Goal: Task Accomplishment & Management: Complete application form

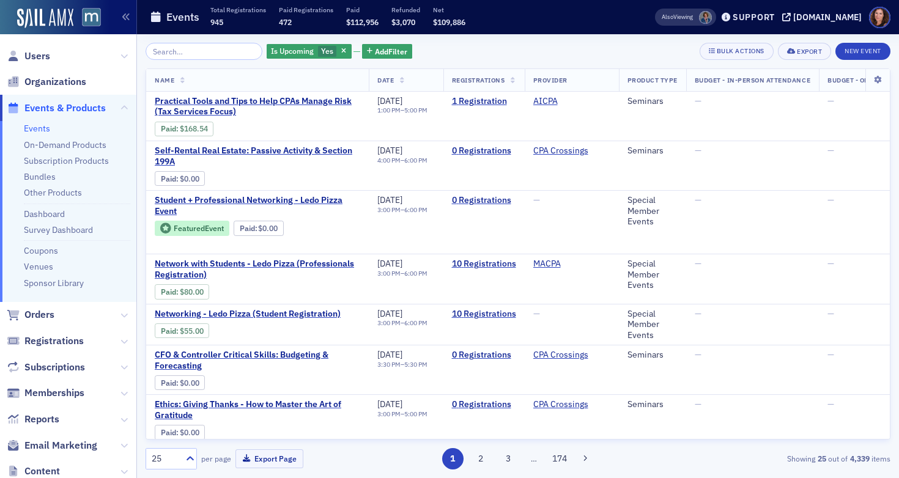
click at [35, 128] on link "Events" at bounding box center [37, 128] width 26 height 11
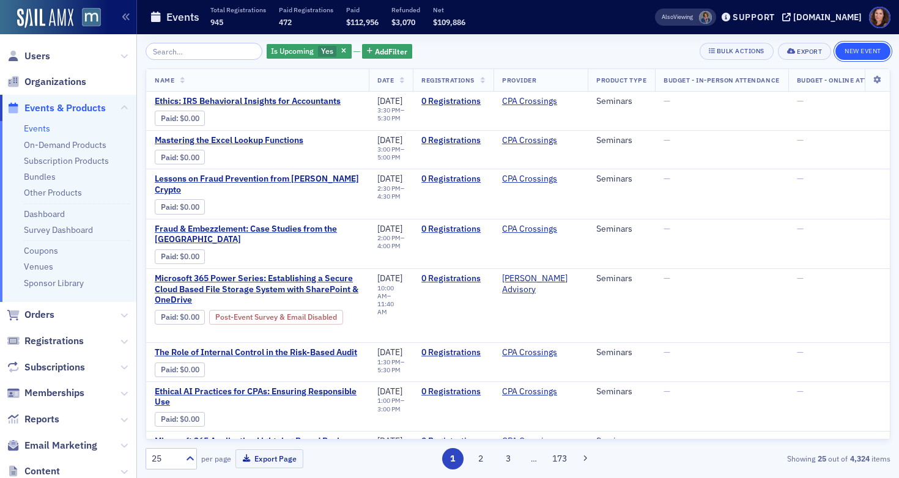
click at [878, 53] on button "New Event" at bounding box center [862, 51] width 55 height 17
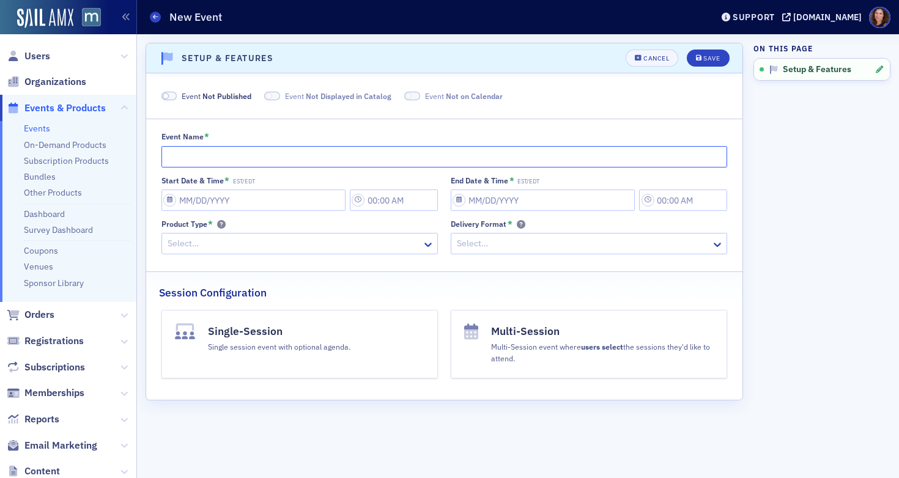
click at [258, 154] on input "Event Name *" at bounding box center [444, 156] width 566 height 21
type input "B&I Roundtable"
click at [240, 191] on input "Start Date & Time * EST/EDT" at bounding box center [253, 200] width 184 height 21
select select "8"
select select "2025"
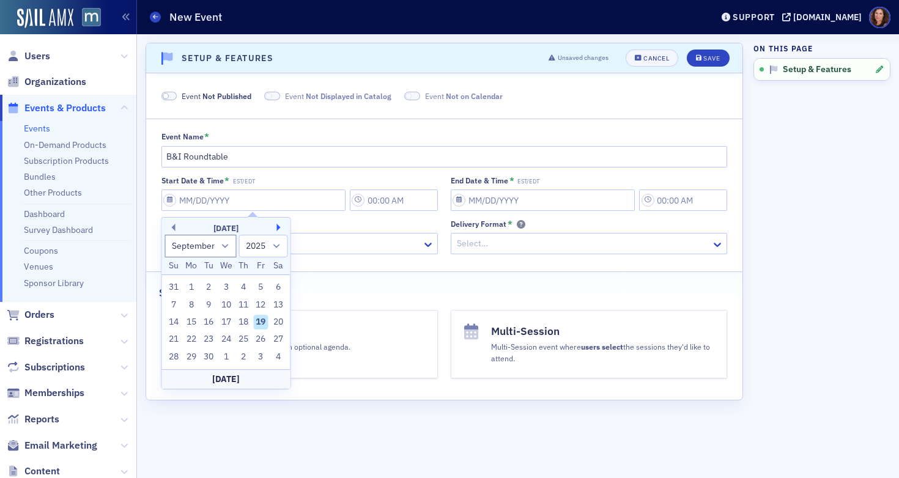
click at [281, 226] on button "Next Month" at bounding box center [280, 227] width 7 height 7
select select "11"
click at [262, 287] on div "5" at bounding box center [261, 287] width 15 height 15
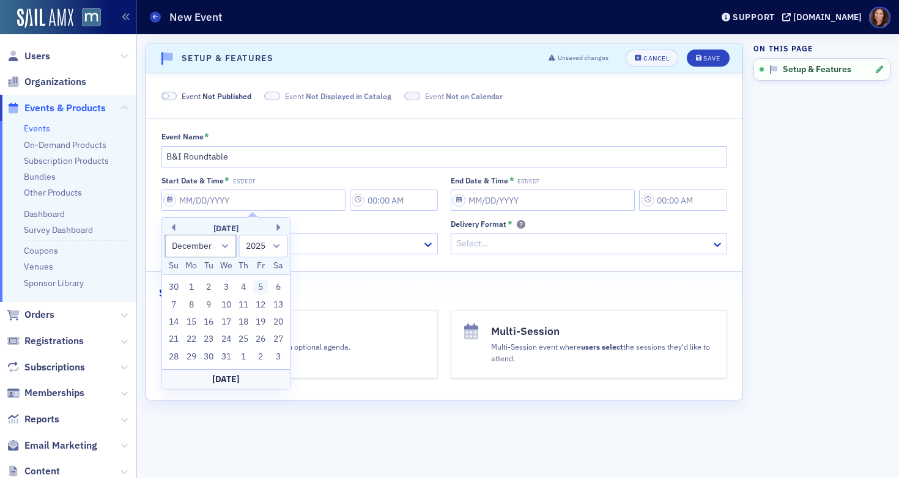
type input "[DATE]"
type input "4:00 AM"
type input "[DATE]"
type input "5:00 AM"
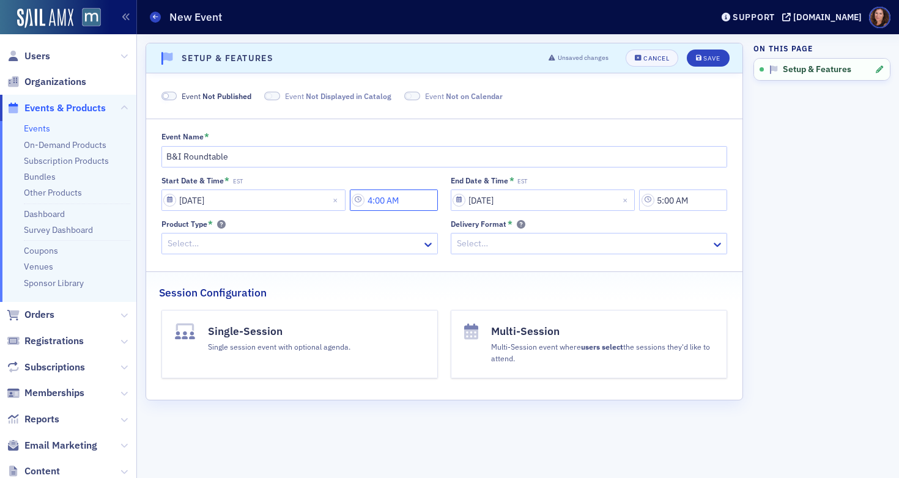
click at [393, 202] on input "4:00 AM" at bounding box center [394, 200] width 88 height 21
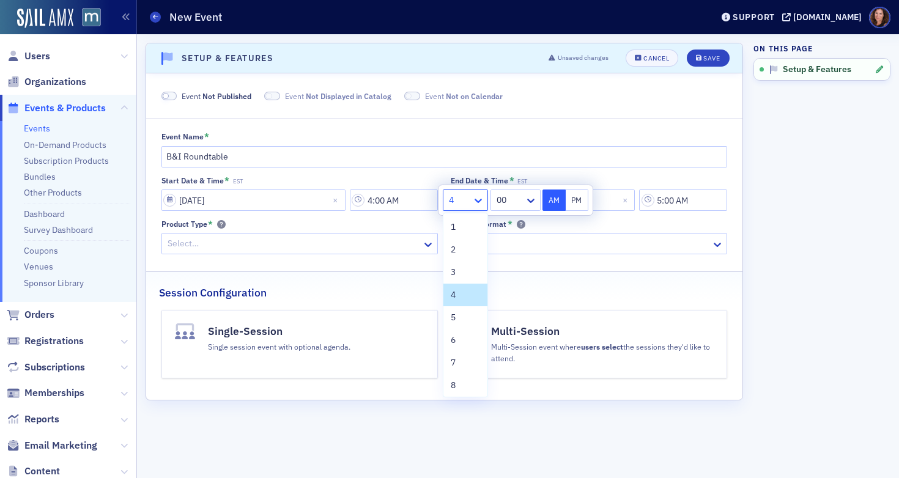
click at [478, 201] on icon at bounding box center [478, 200] width 12 height 12
click at [459, 329] on div "9" at bounding box center [465, 331] width 29 height 13
click at [513, 198] on div at bounding box center [509, 200] width 28 height 15
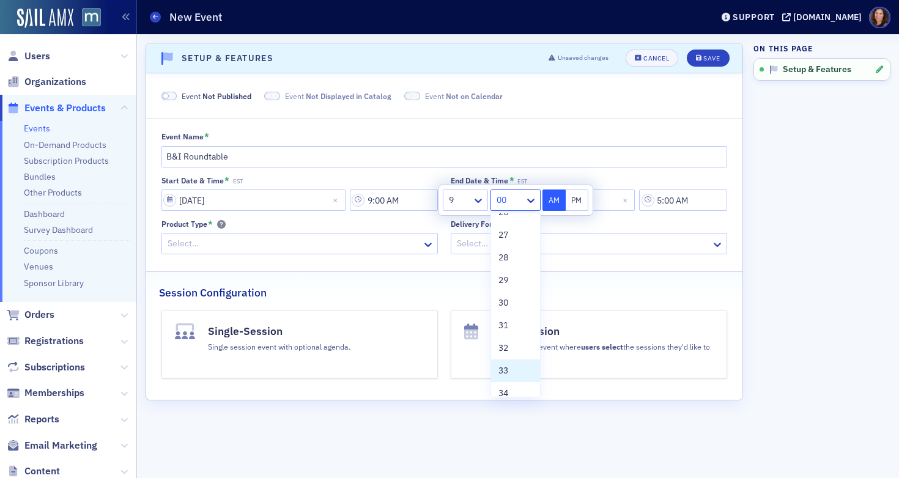
scroll to position [635, 0]
click at [509, 268] on div "30" at bounding box center [515, 271] width 34 height 13
type input "9:30 AM"
click at [681, 203] on input "5:00 AM" at bounding box center [683, 200] width 88 height 21
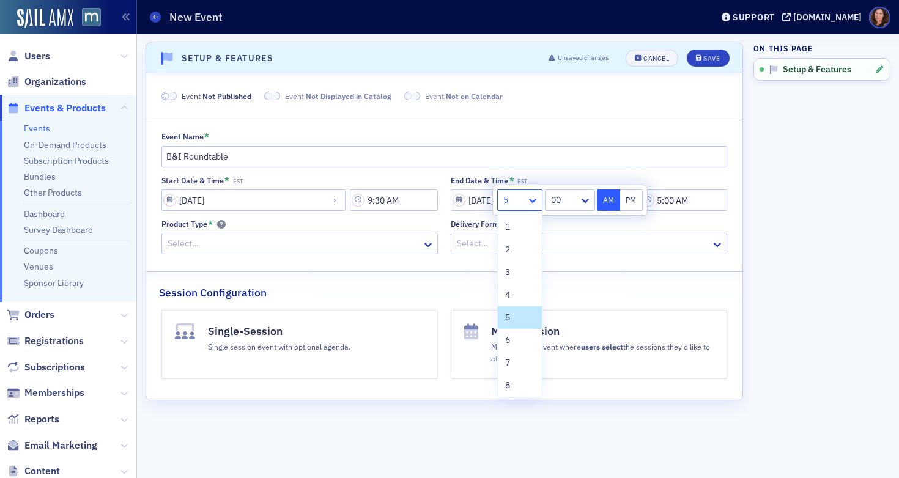
click at [535, 201] on icon at bounding box center [532, 201] width 7 height 4
click at [517, 361] on div "11" at bounding box center [519, 360] width 29 height 13
type input "11:00 AM"
click at [649, 172] on div "Event Name * B&I Roundtable Start Date & Time * EST [DATE] 9:30 AM End Date & T…" at bounding box center [444, 193] width 596 height 122
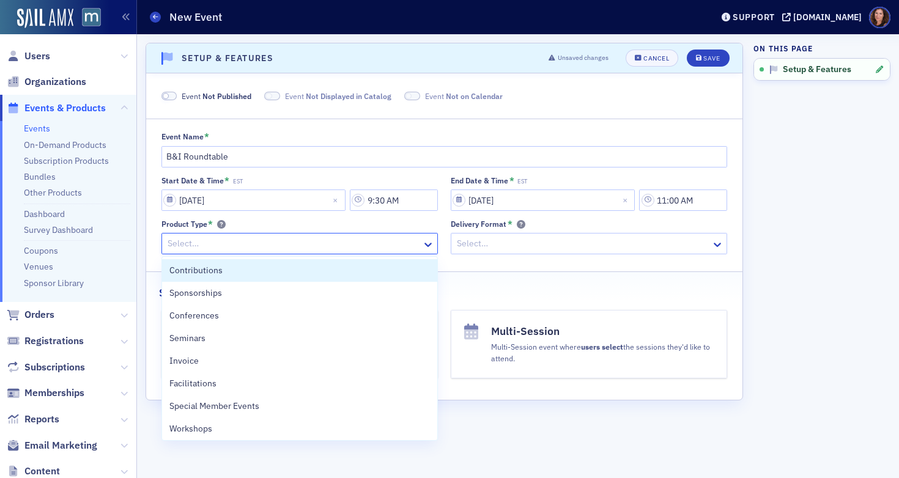
click at [343, 244] on div at bounding box center [293, 243] width 254 height 15
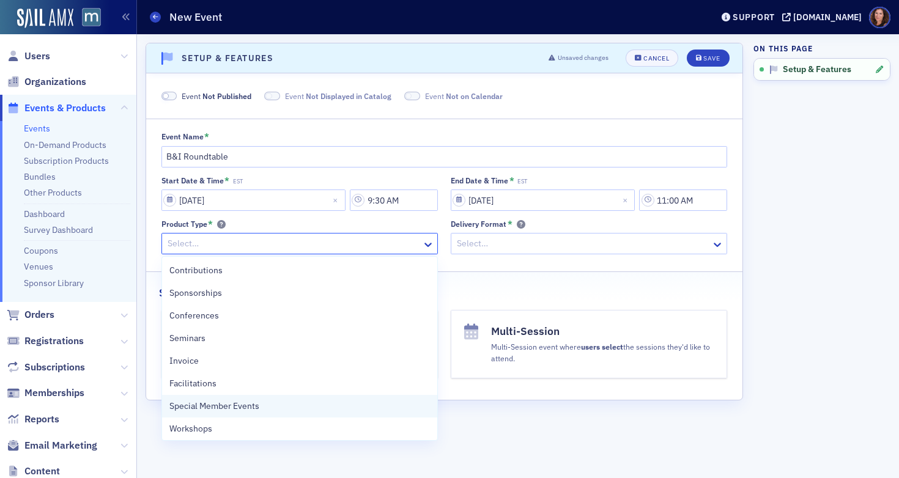
click at [269, 403] on div "Special Member Events" at bounding box center [299, 406] width 261 height 13
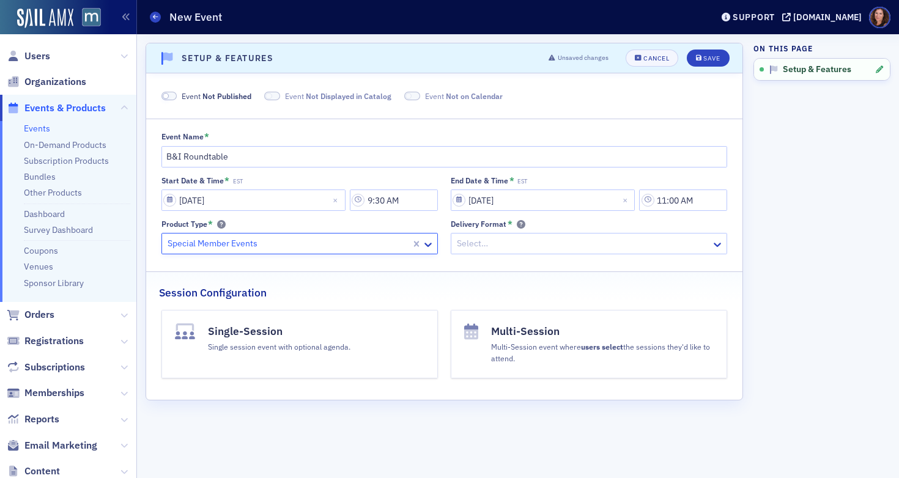
click at [505, 245] on div at bounding box center [583, 243] width 254 height 15
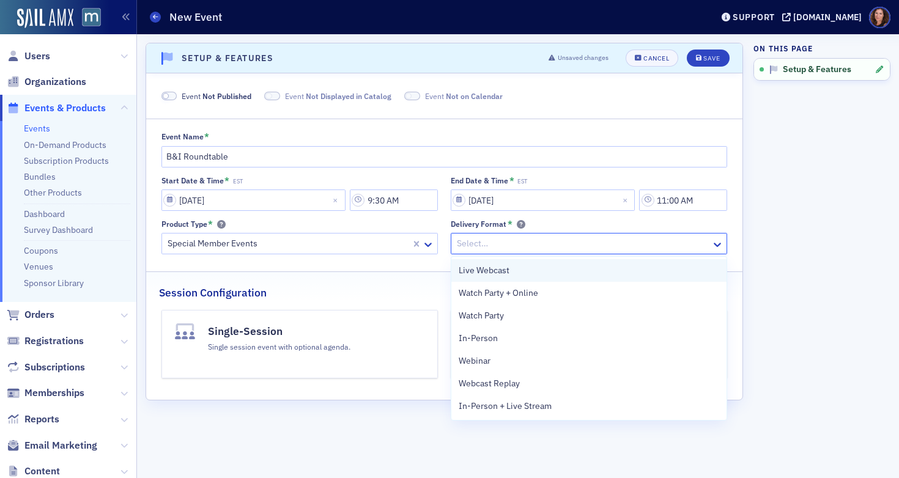
click at [506, 270] on span "Live Webcast" at bounding box center [484, 270] width 51 height 13
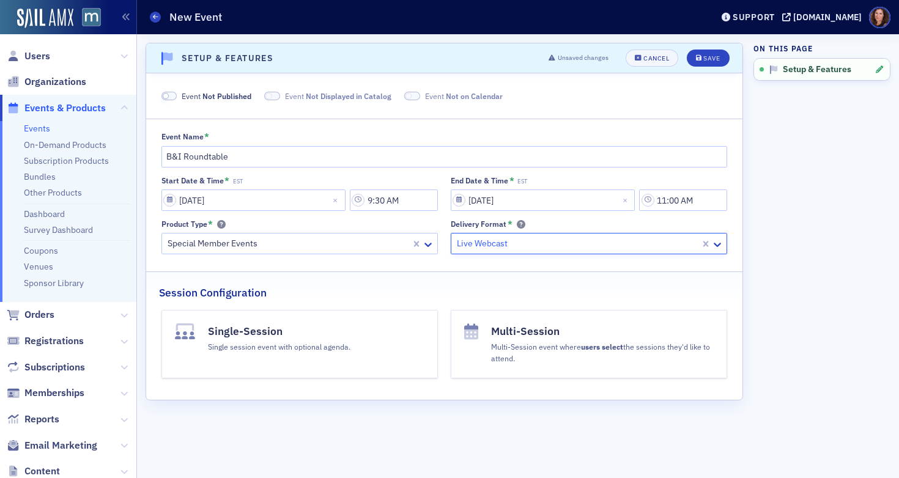
click at [320, 343] on div "Single session event with optional agenda." at bounding box center [279, 345] width 143 height 13
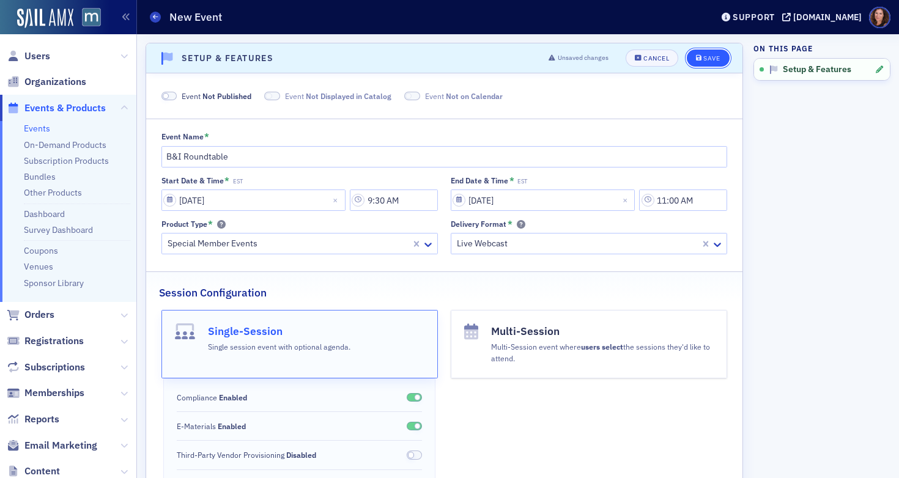
click at [703, 55] on div "Save" at bounding box center [711, 58] width 17 height 7
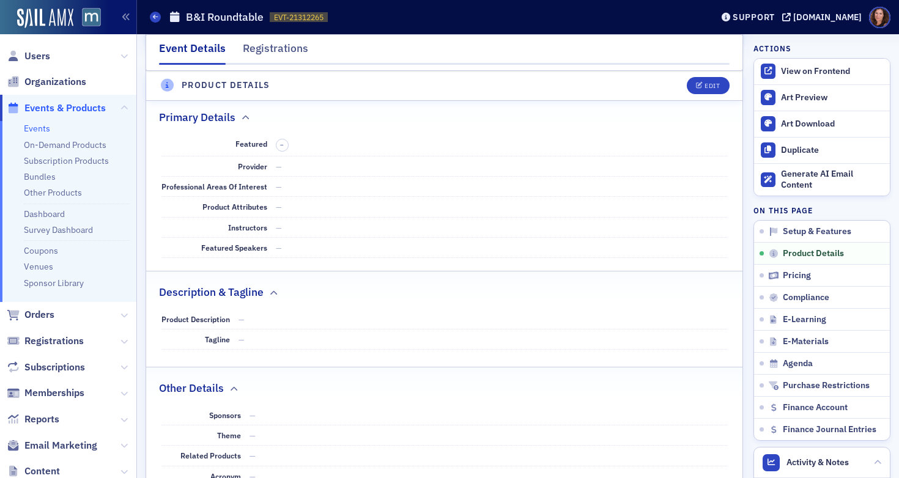
scroll to position [520, 0]
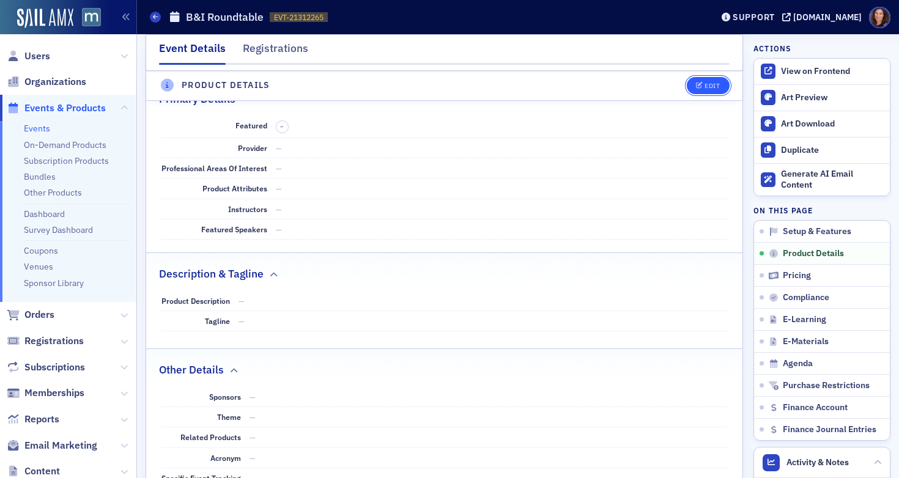
click at [705, 86] on div "Edit" at bounding box center [712, 86] width 15 height 7
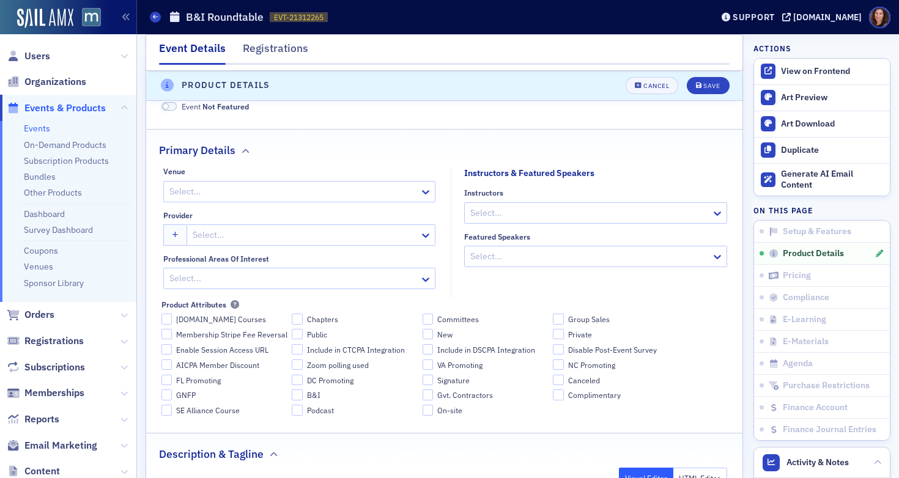
scroll to position [514, 0]
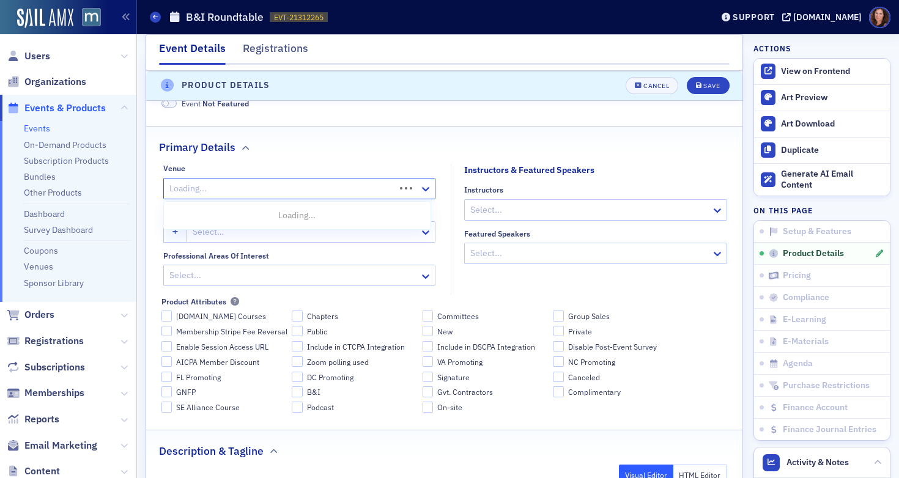
click at [331, 188] on div at bounding box center [281, 188] width 226 height 15
click at [278, 183] on div at bounding box center [293, 188] width 250 height 15
click at [281, 232] on div at bounding box center [305, 231] width 228 height 15
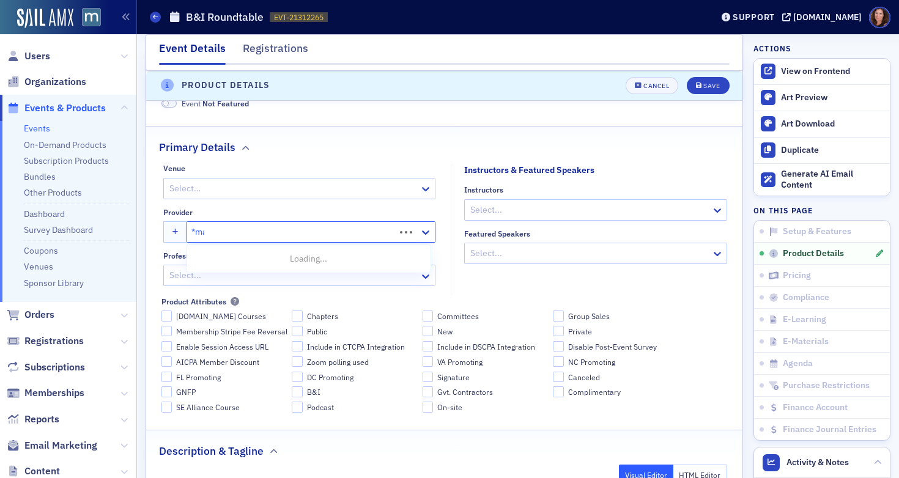
type input "*mar"
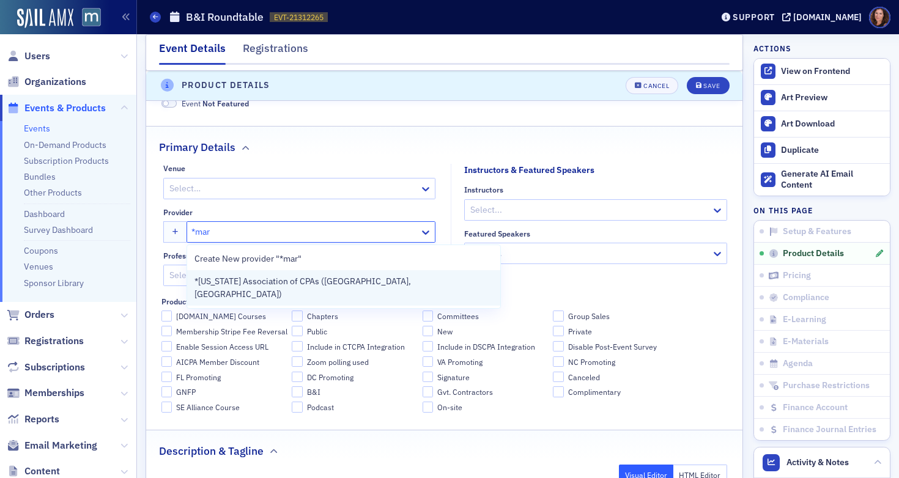
click at [283, 275] on span "*[US_STATE] Association of CPAs ([GEOGRAPHIC_DATA], [GEOGRAPHIC_DATA])" at bounding box center [343, 288] width 299 height 26
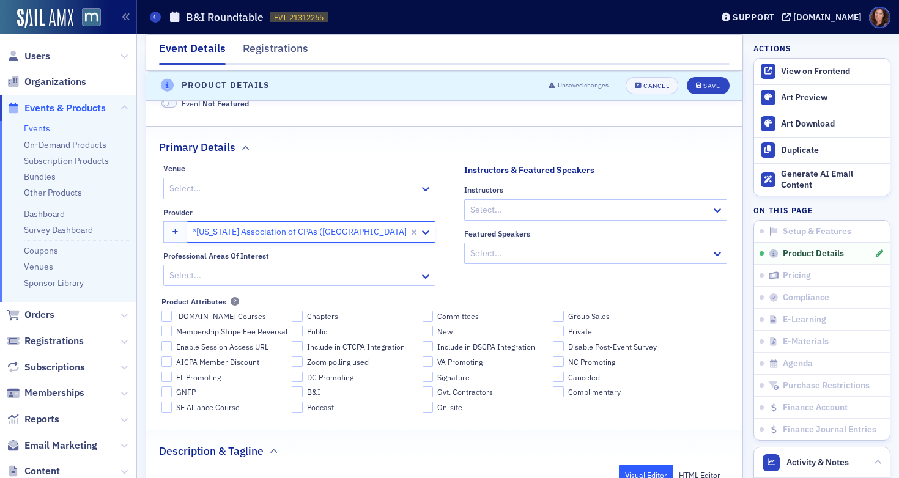
click at [547, 215] on div at bounding box center [589, 209] width 241 height 15
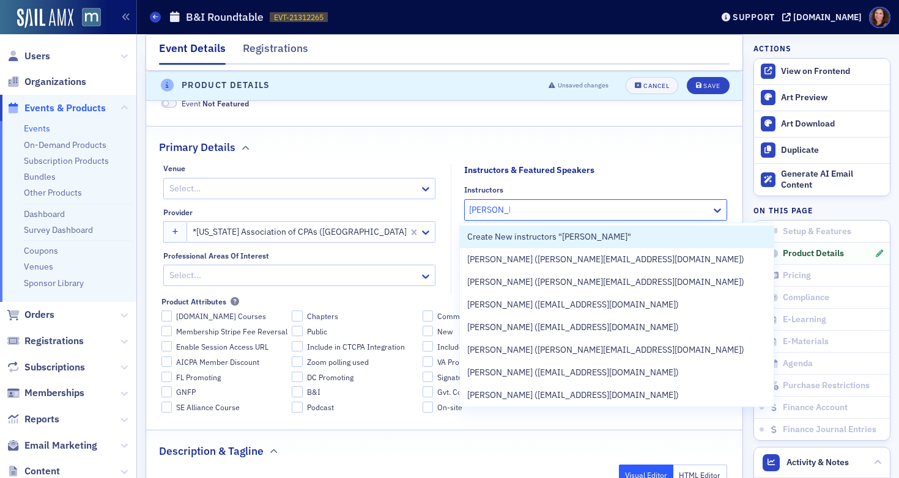
type input "[PERSON_NAME]"
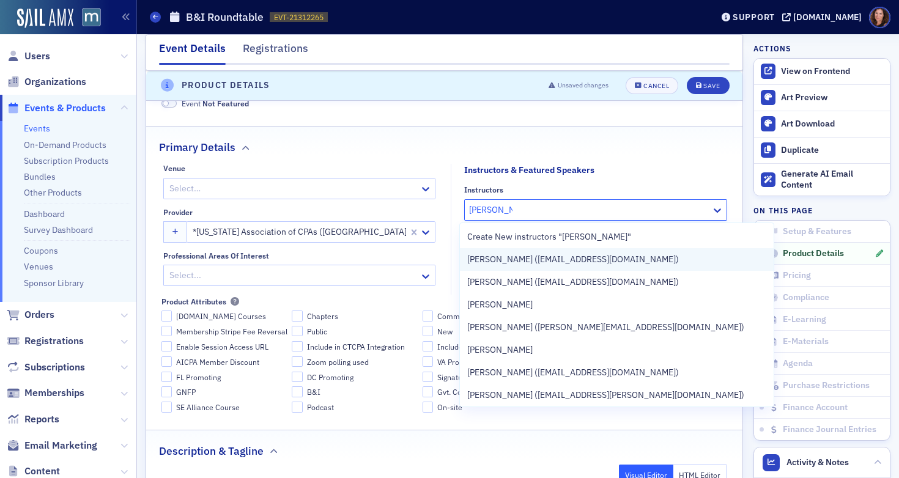
click at [572, 253] on span "[PERSON_NAME] ([EMAIL_ADDRESS][DOMAIN_NAME])" at bounding box center [573, 259] width 212 height 13
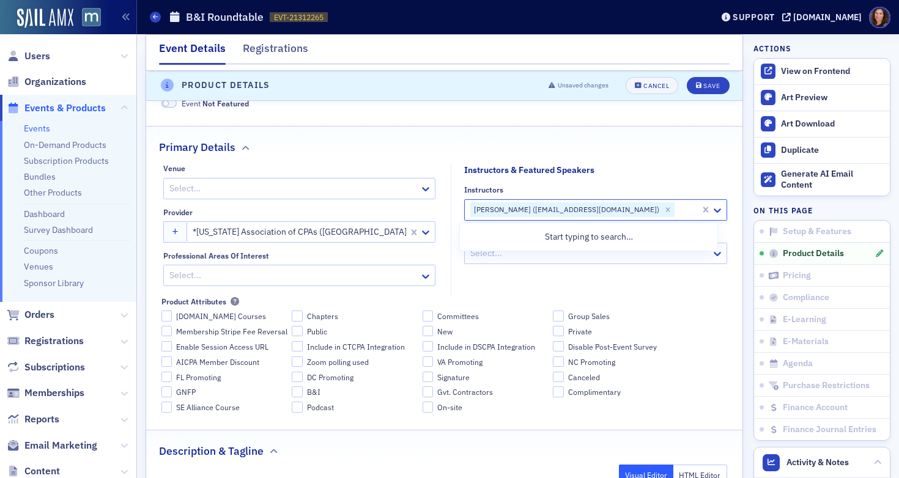
click at [643, 147] on div "Primary Details" at bounding box center [444, 141] width 571 height 29
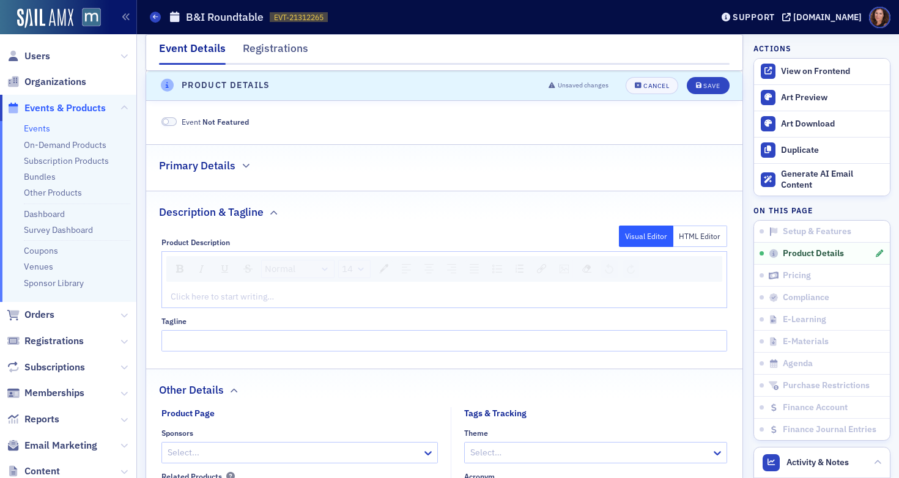
scroll to position [500, 0]
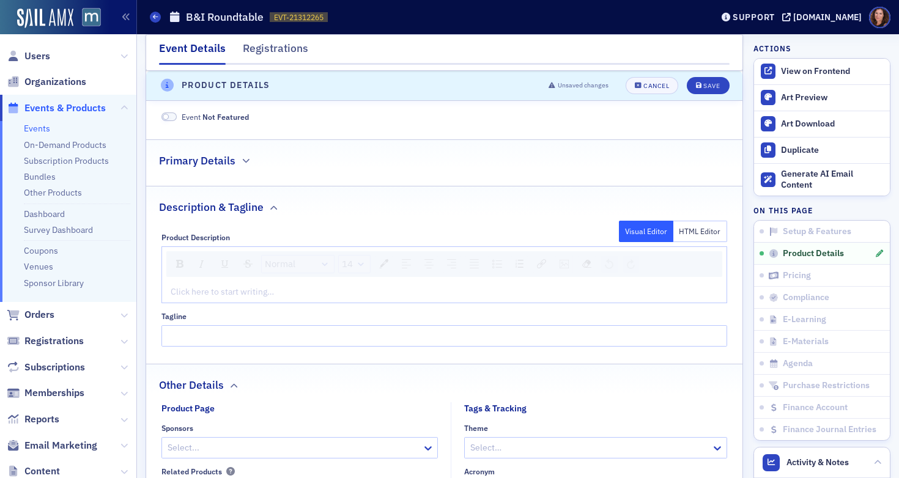
click at [417, 294] on div "rdw-editor" at bounding box center [444, 292] width 547 height 13
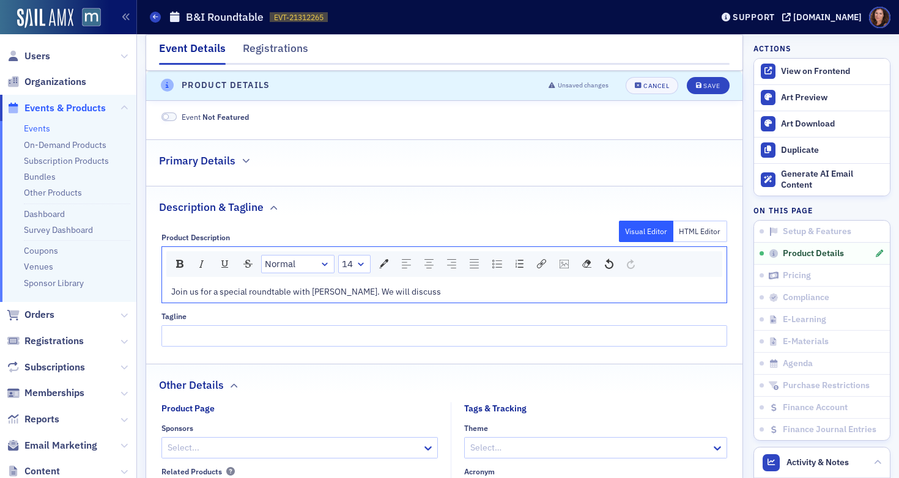
click at [379, 294] on span "Join us for a special roundtable with [PERSON_NAME]. We will discuss" at bounding box center [306, 291] width 270 height 11
click at [703, 85] on div "Save" at bounding box center [711, 86] width 17 height 7
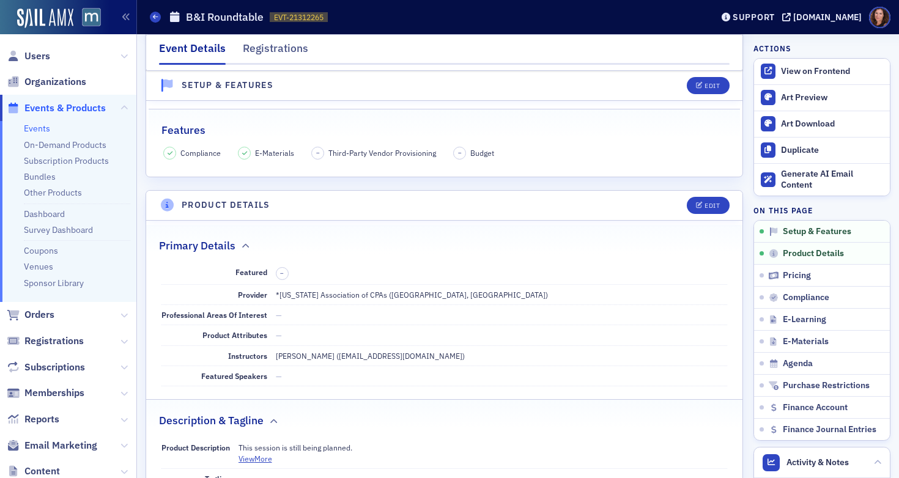
scroll to position [381, 0]
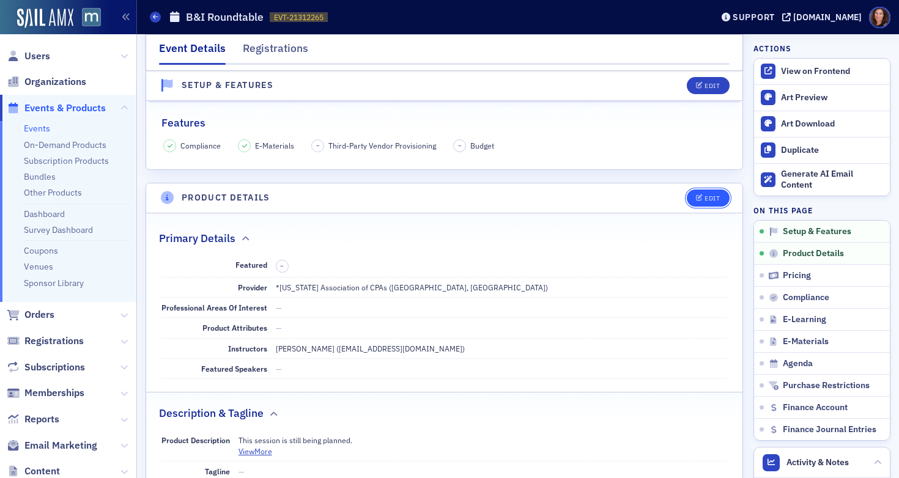
click at [694, 194] on button "Edit" at bounding box center [708, 198] width 42 height 17
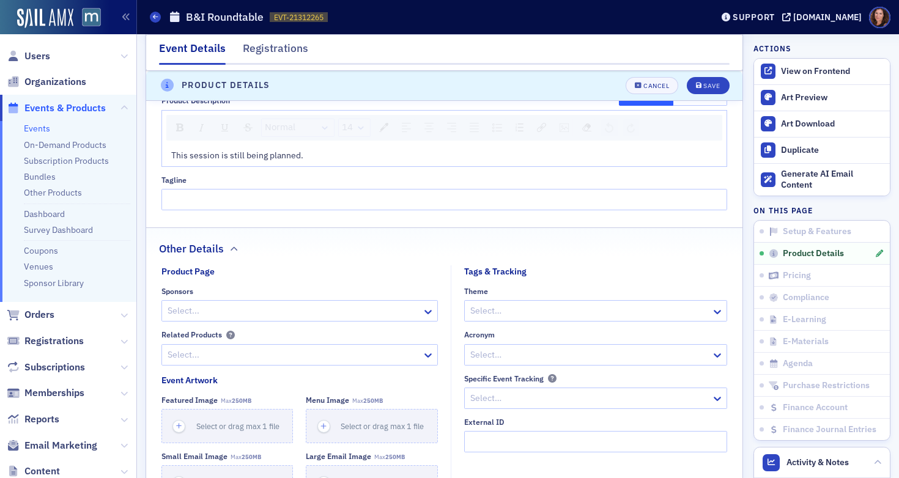
scroll to position [883, 0]
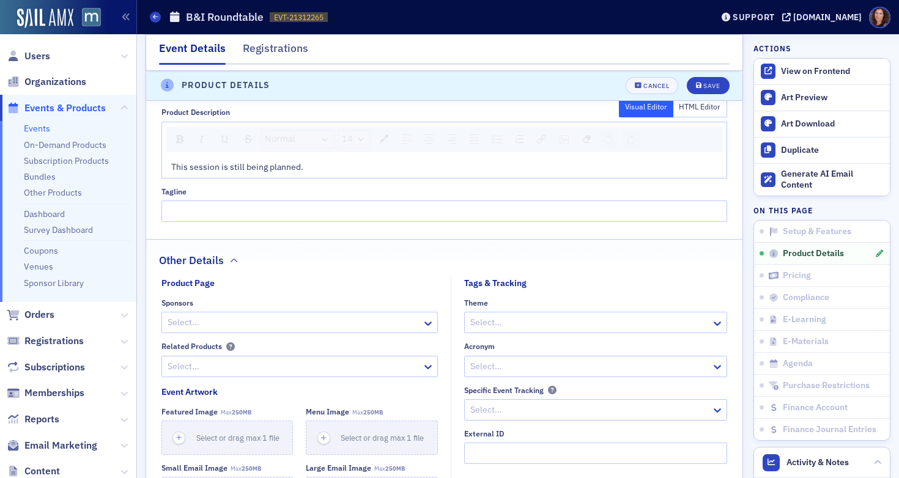
click at [240, 167] on span "This session is still being planned." at bounding box center [237, 166] width 132 height 11
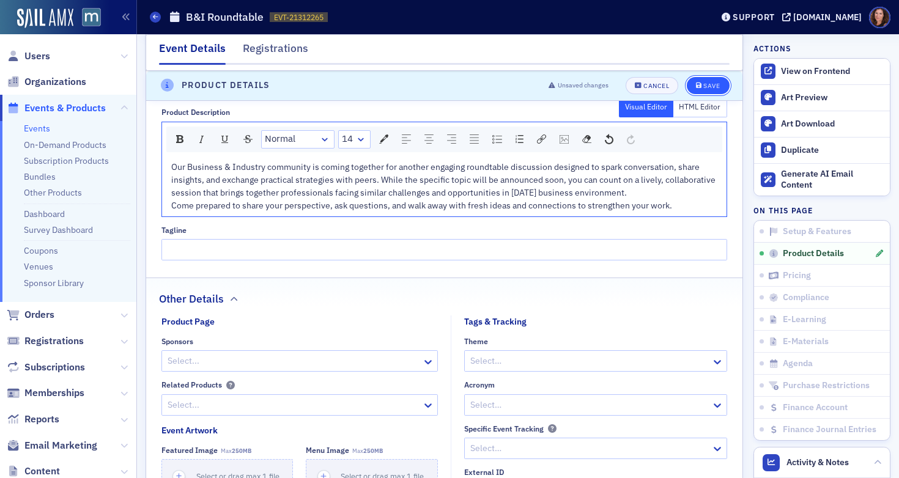
click at [698, 79] on button "Save" at bounding box center [708, 85] width 42 height 17
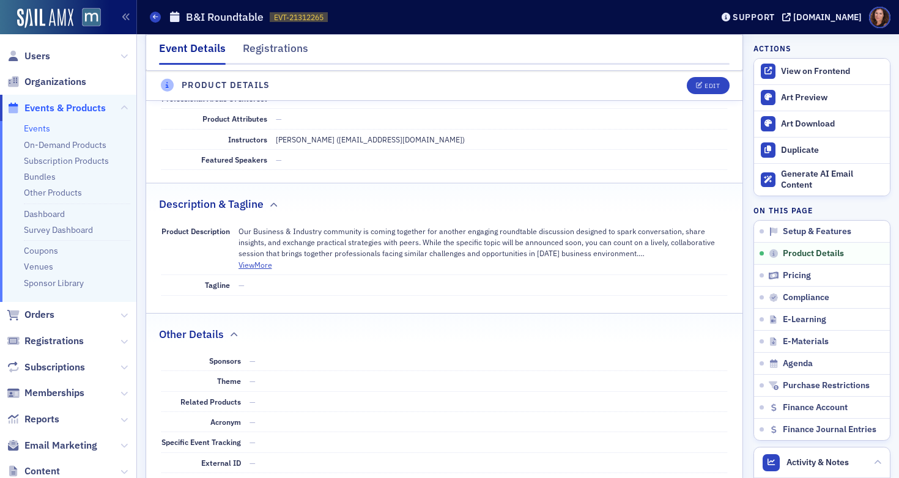
scroll to position [493, 0]
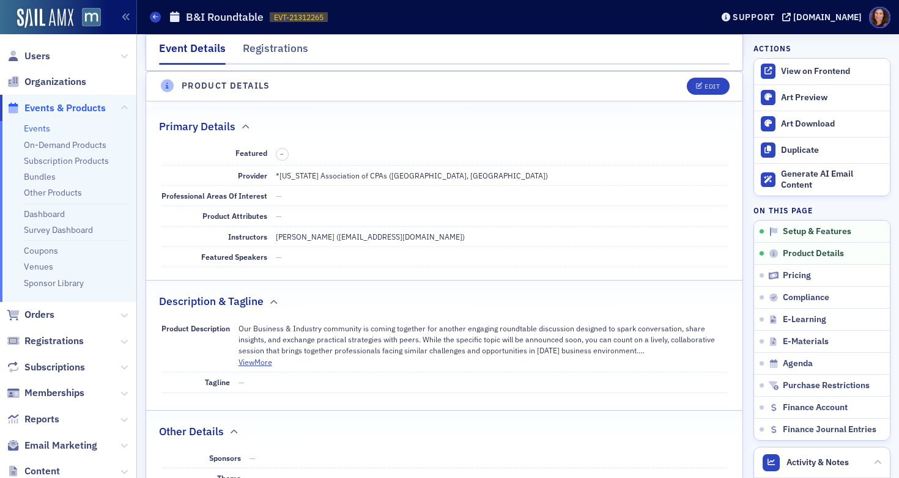
click at [30, 124] on link "Events" at bounding box center [37, 128] width 26 height 11
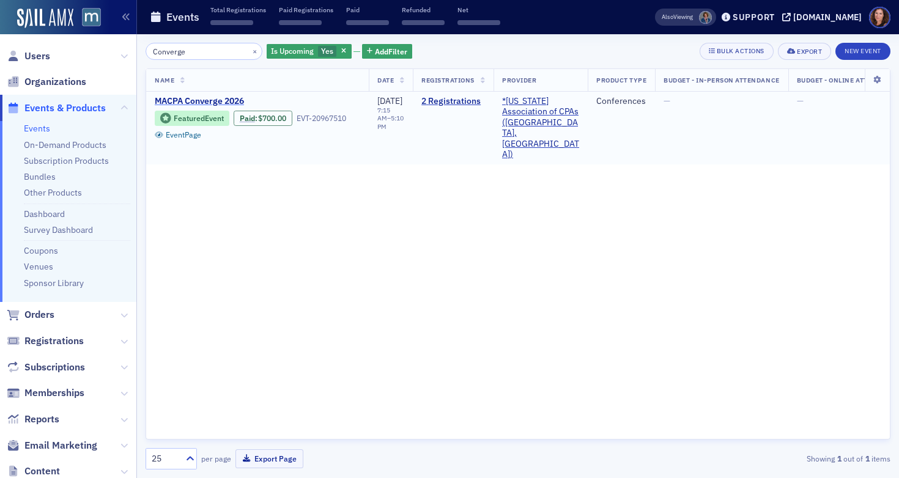
type input "Converge"
click at [231, 103] on span "MACPA Converge 2026" at bounding box center [258, 101] width 206 height 11
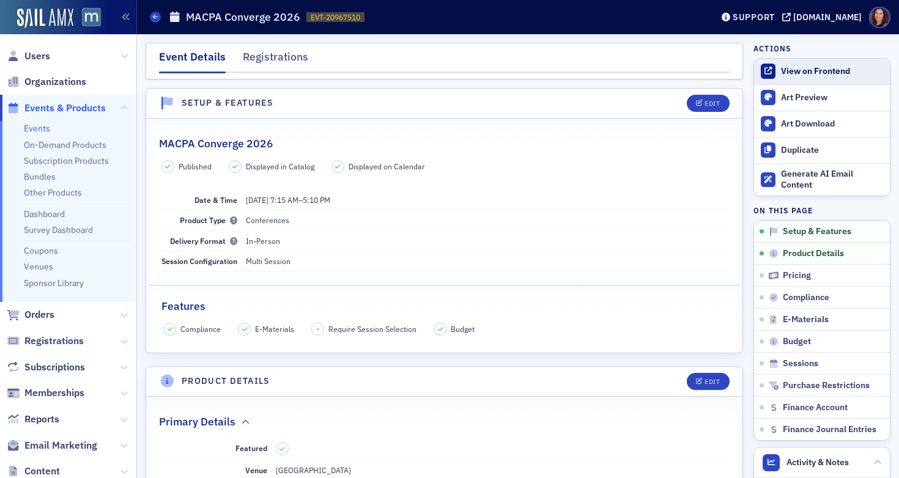
click at [819, 69] on div "View on Frontend" at bounding box center [832, 71] width 103 height 11
